Goal: Task Accomplishment & Management: Manage account settings

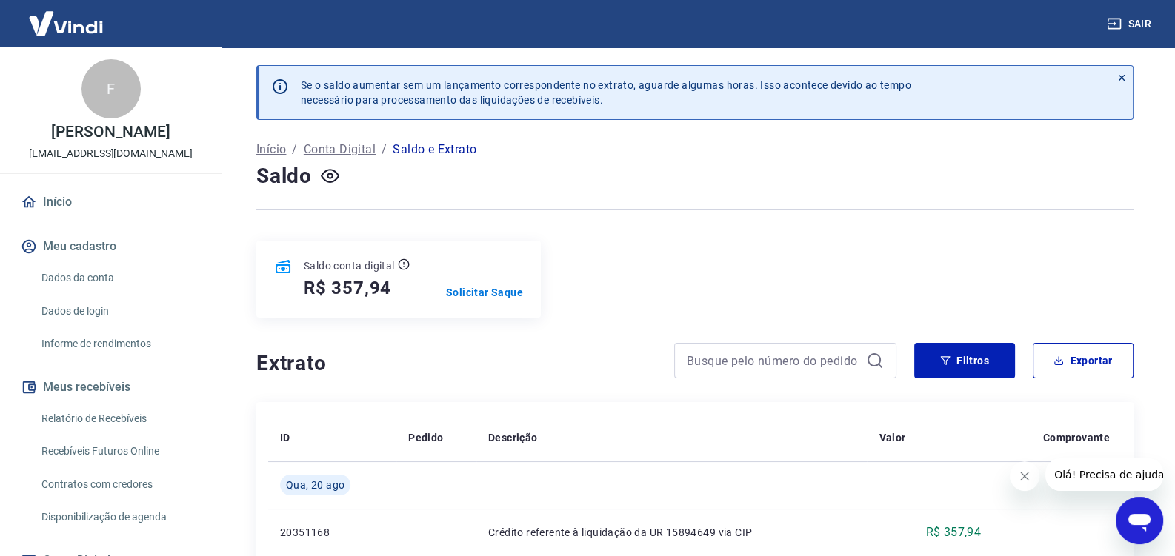
click at [70, 219] on link "Início" at bounding box center [111, 202] width 186 height 33
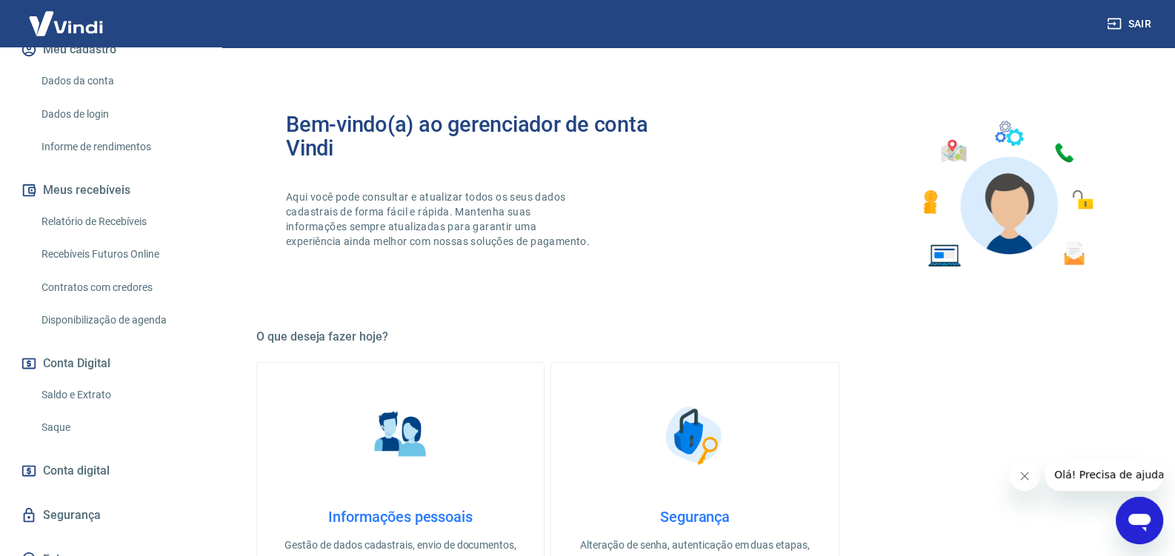
scroll to position [232, 0]
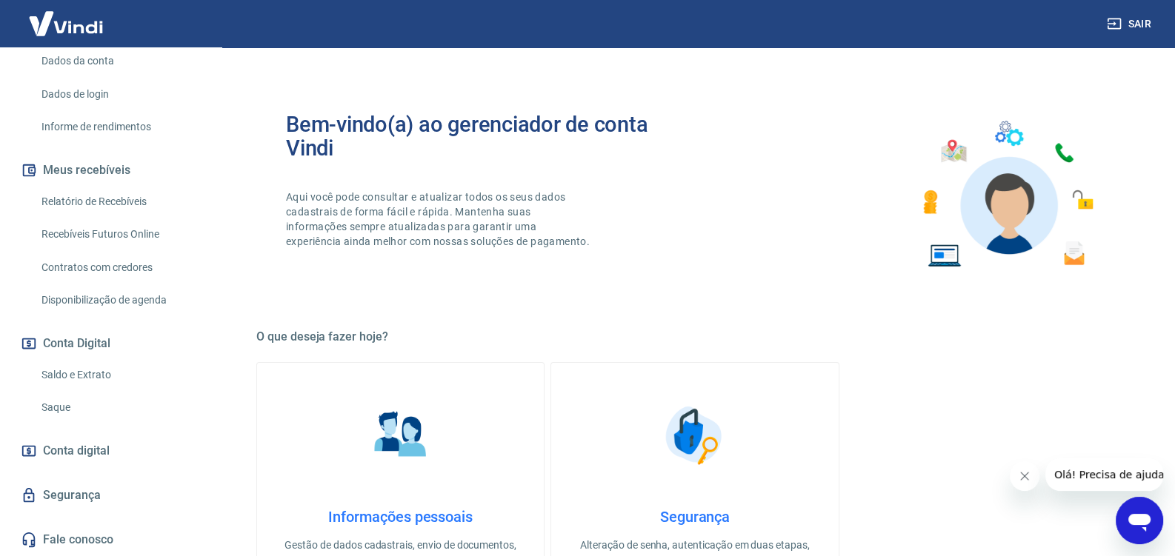
click at [110, 373] on link "Saldo e Extrato" at bounding box center [120, 375] width 168 height 30
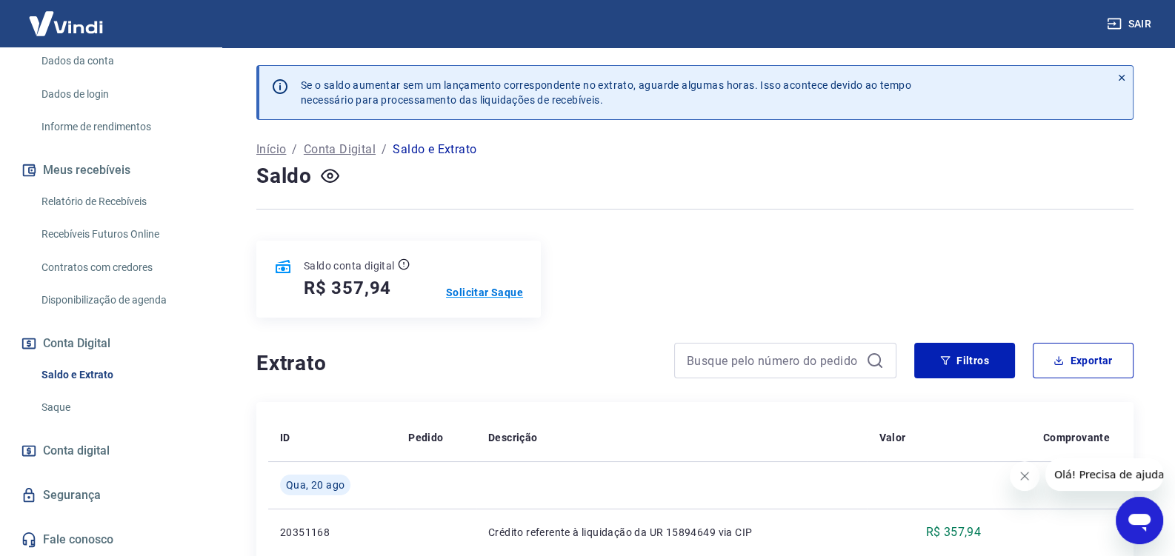
click at [479, 285] on p "Solicitar Saque" at bounding box center [484, 292] width 77 height 15
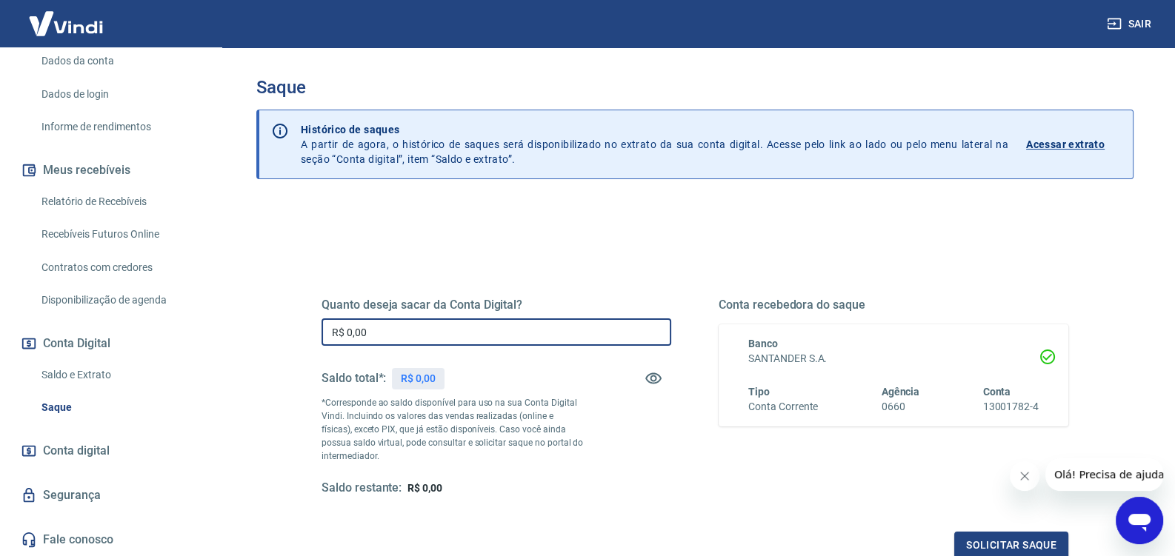
drag, startPoint x: 399, startPoint y: 336, endPoint x: 205, endPoint y: 347, distance: 193.7
click at [322, 346] on input "R$ 0,00" at bounding box center [497, 332] width 350 height 27
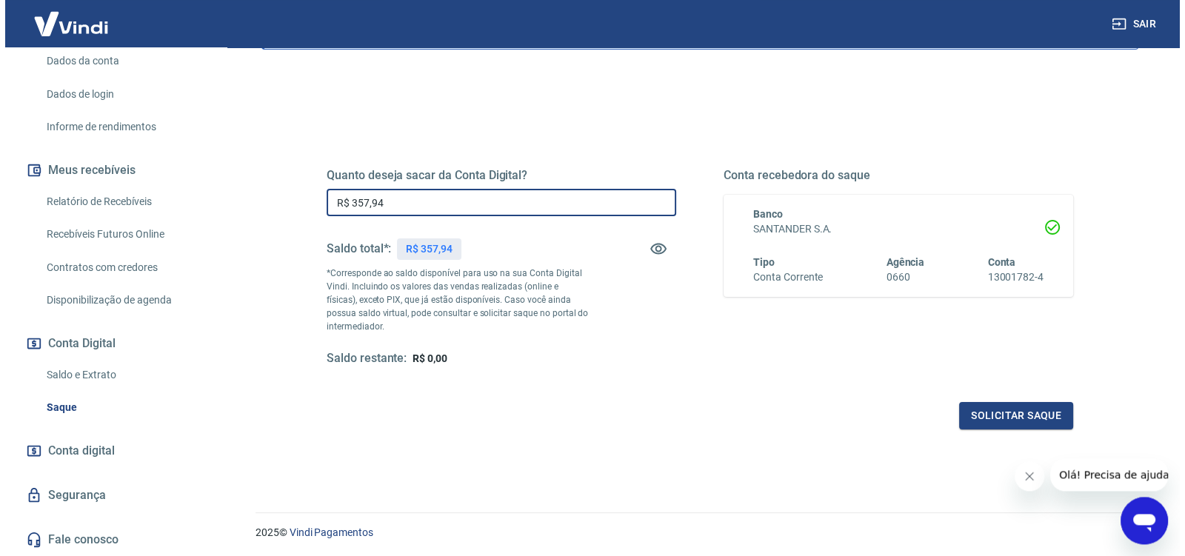
scroll to position [156, 0]
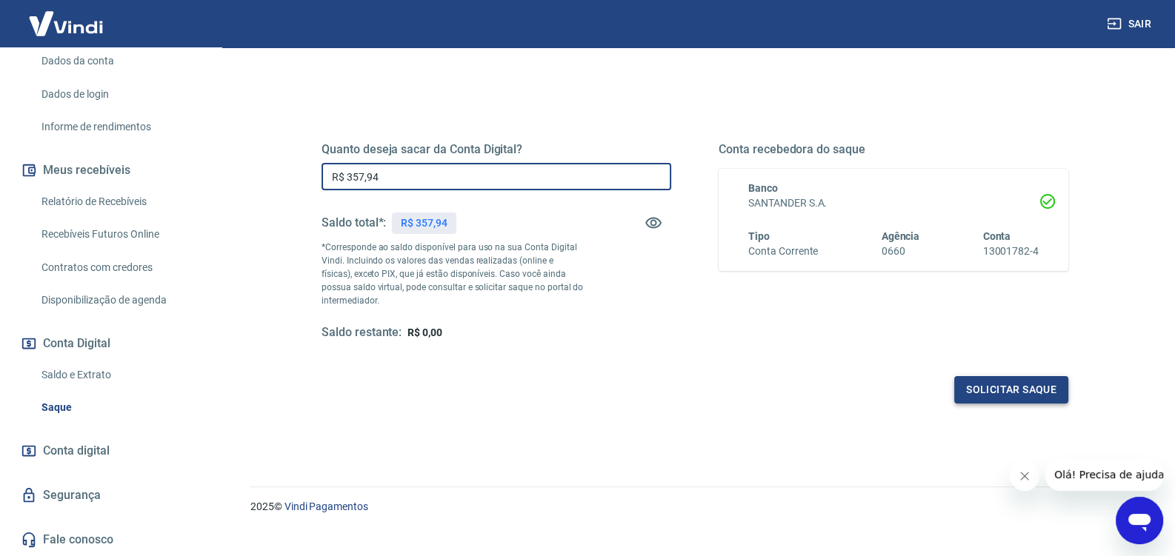
type input "R$ 357,94"
click at [1021, 384] on button "Solicitar saque" at bounding box center [1011, 389] width 114 height 27
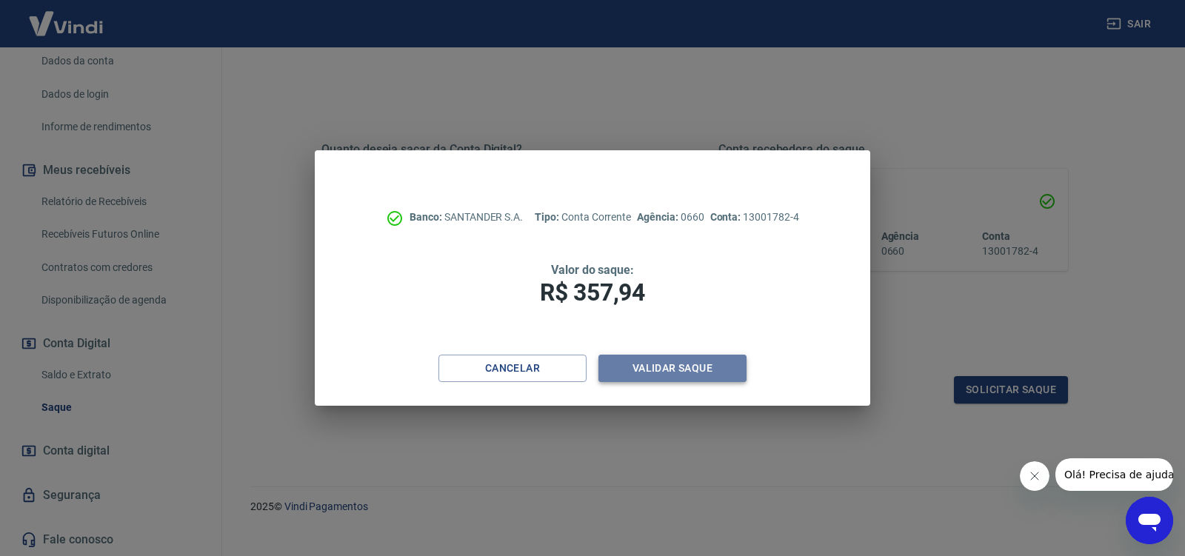
click at [692, 366] on button "Validar saque" at bounding box center [673, 368] width 148 height 27
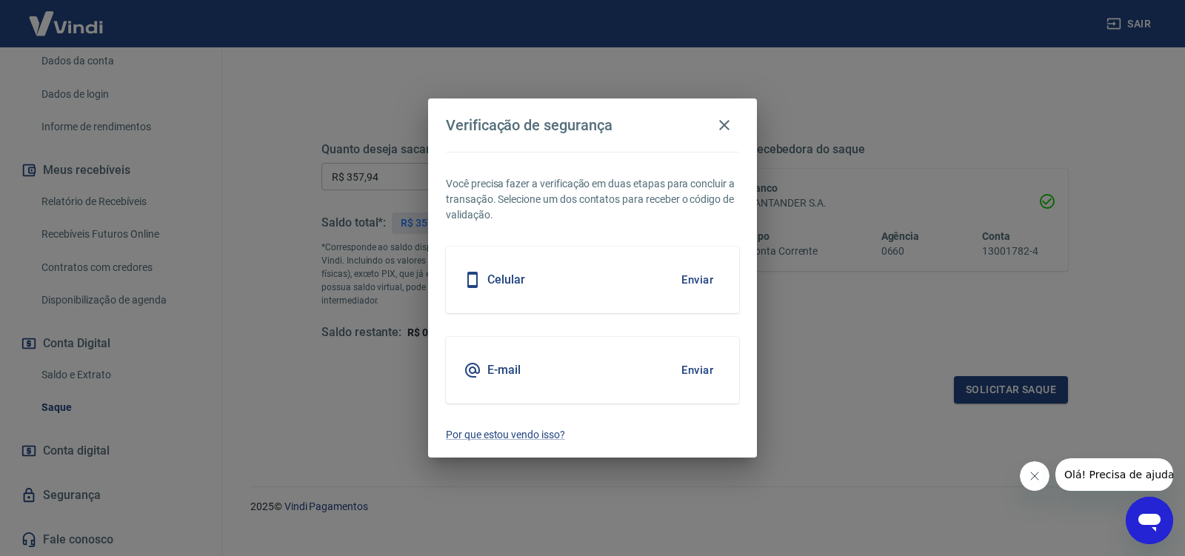
click at [702, 374] on button "Enviar" at bounding box center [697, 370] width 48 height 31
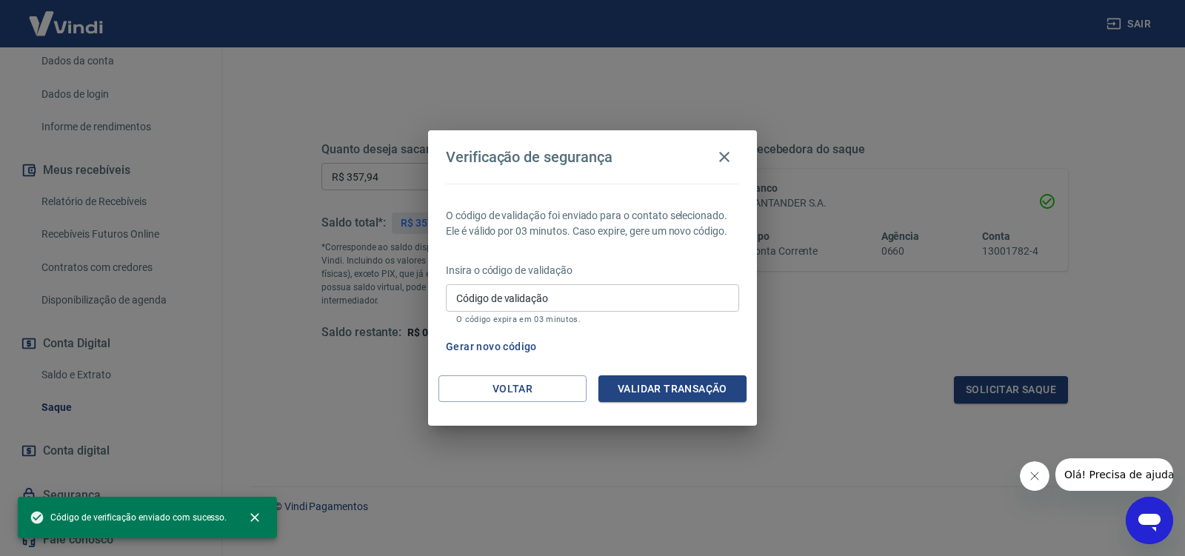
click at [541, 307] on input "Código de validação" at bounding box center [592, 297] width 293 height 27
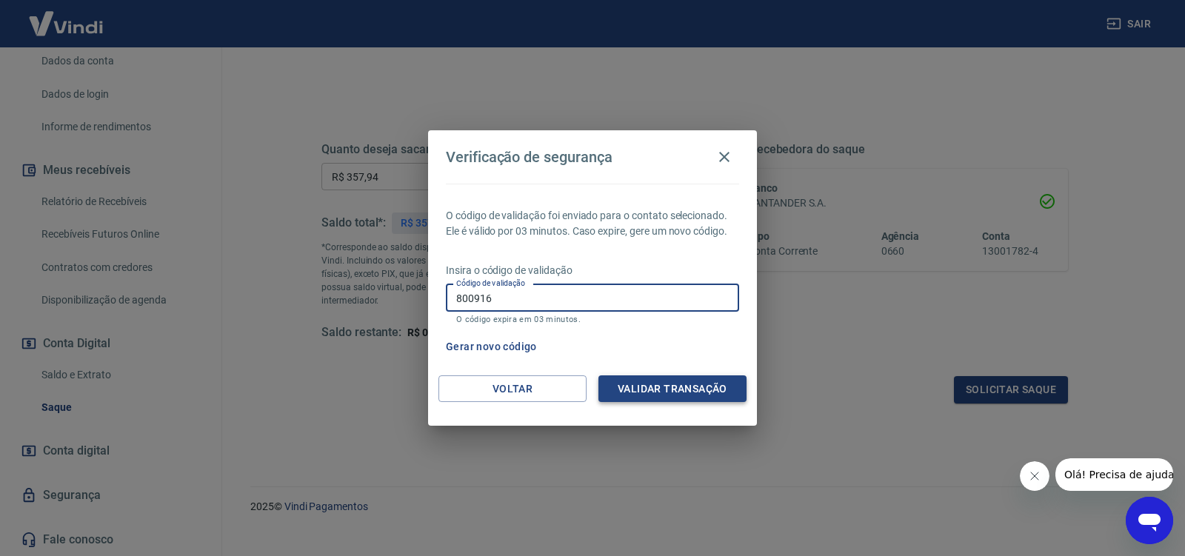
type input "800916"
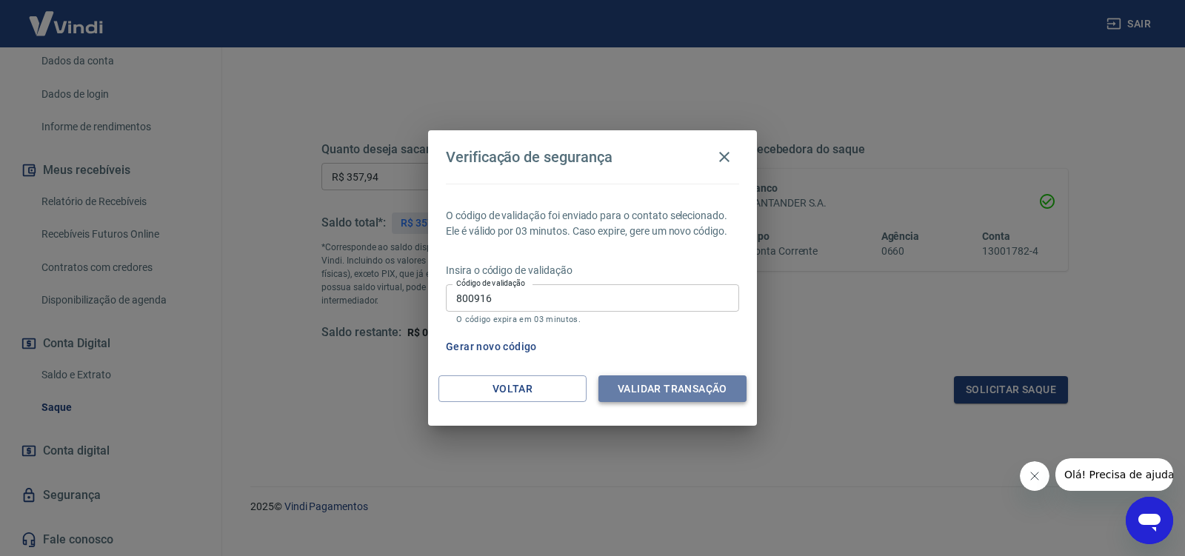
click at [671, 395] on button "Validar transação" at bounding box center [673, 389] width 148 height 27
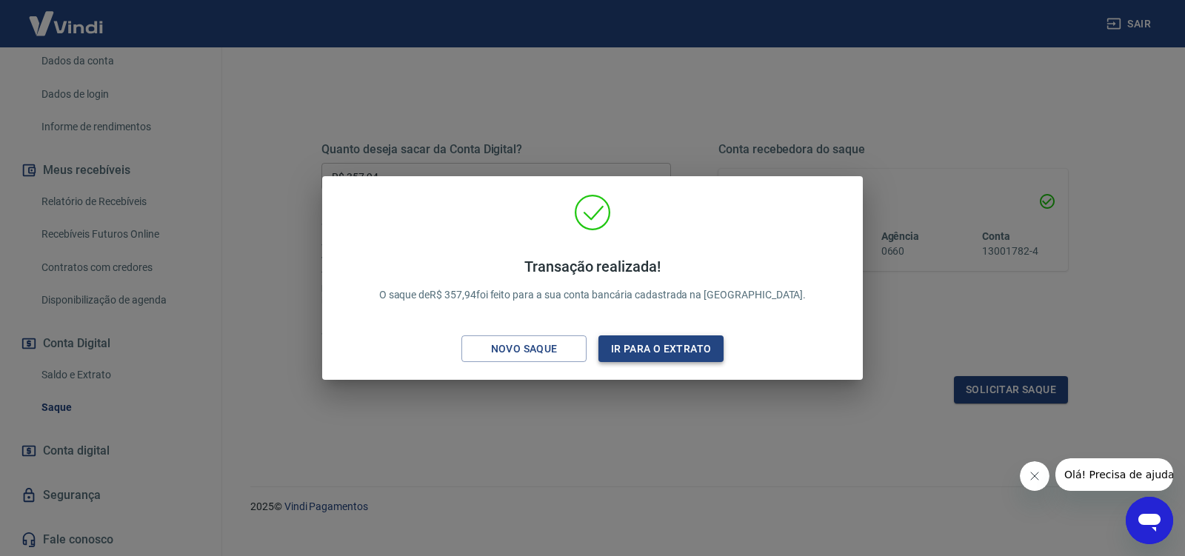
click at [619, 347] on button "Ir para o extrato" at bounding box center [661, 349] width 125 height 27
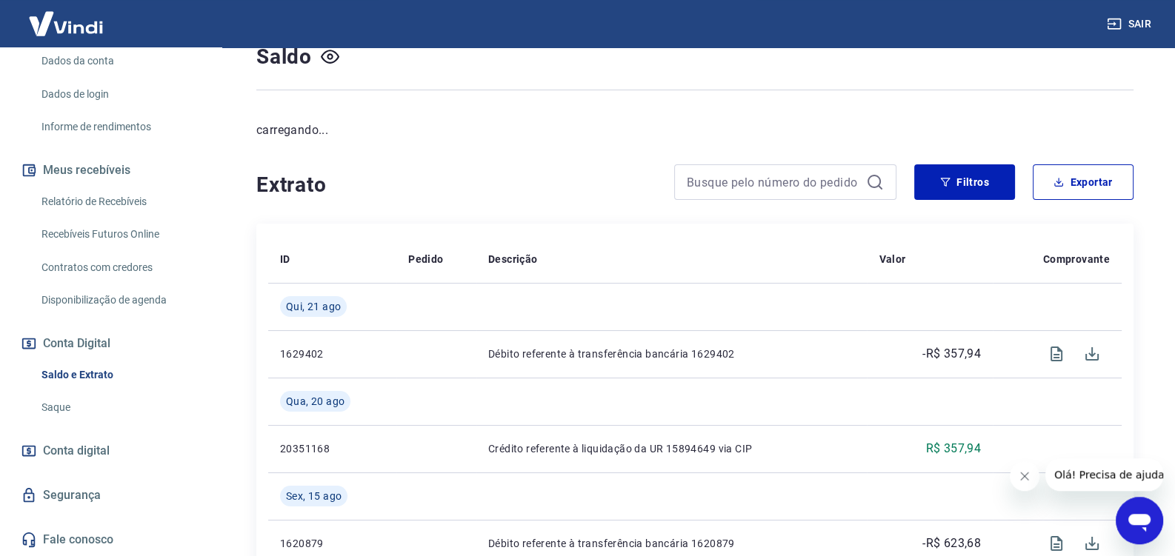
scroll to position [156, 0]
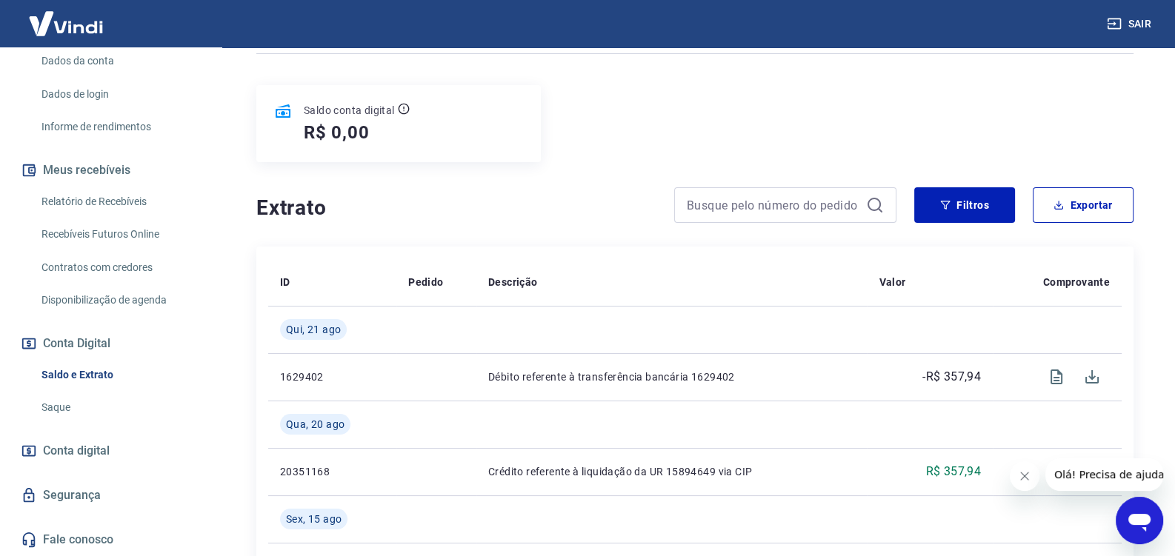
click at [121, 192] on link "Relatório de Recebíveis" at bounding box center [120, 202] width 168 height 30
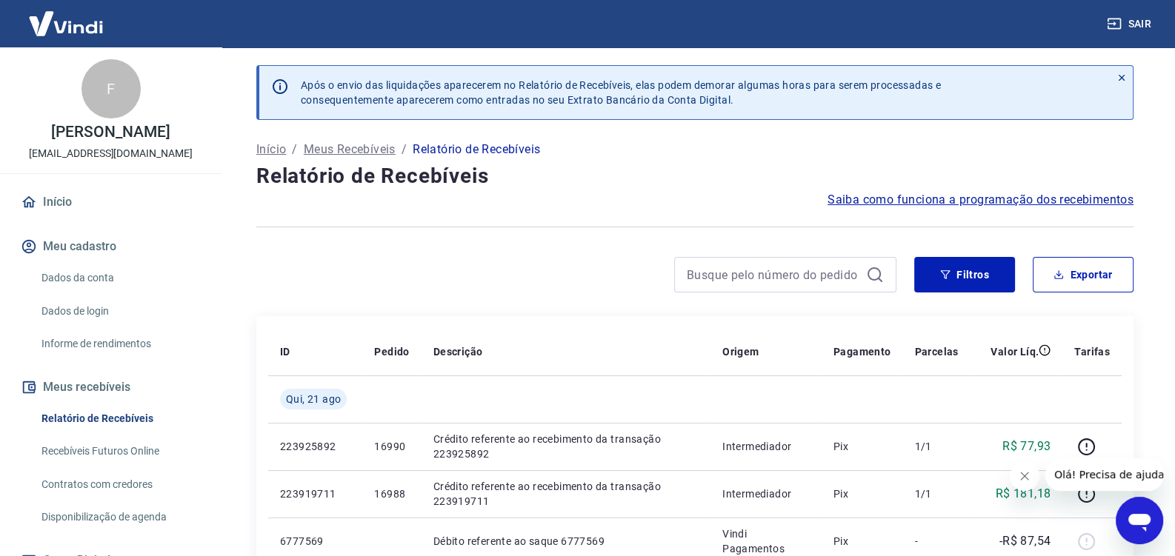
scroll to position [233, 0]
